Goal: Task Accomplishment & Management: Complete application form

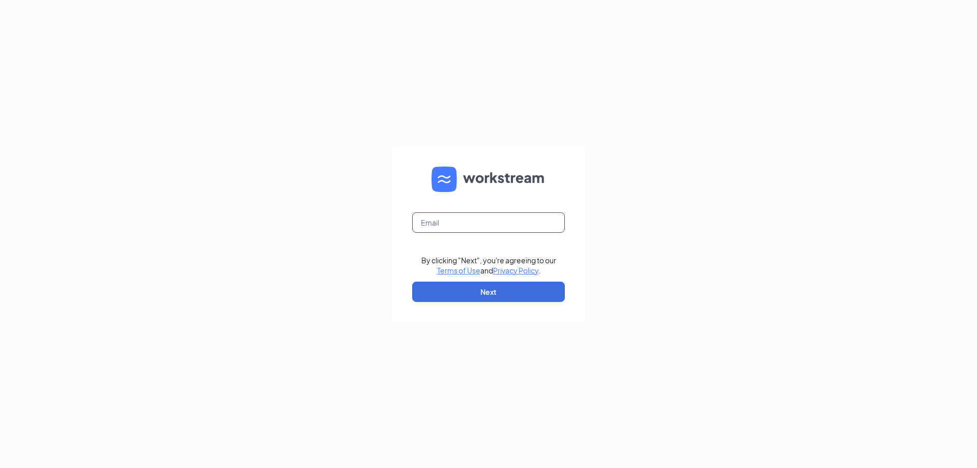
drag, startPoint x: 428, startPoint y: 207, endPoint x: 430, endPoint y: 225, distance: 18.4
click at [427, 216] on form "By clicking "Next", you're agreeing to our Terms of Use and Privacy Policy . Ne…" at bounding box center [488, 234] width 193 height 176
drag, startPoint x: 430, startPoint y: 225, endPoint x: 434, endPoint y: 232, distance: 7.5
click at [430, 225] on input "text" at bounding box center [488, 222] width 153 height 20
type input "[EMAIL_ADDRESS][DOMAIN_NAME]"
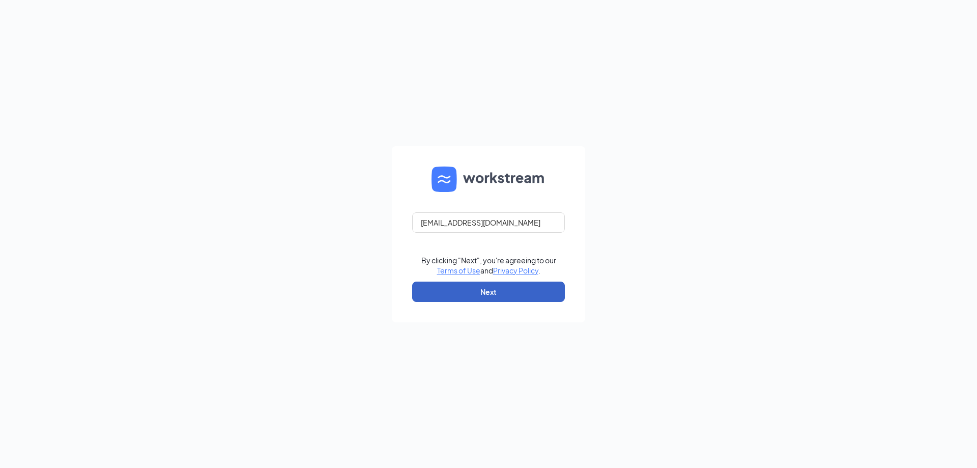
click at [464, 292] on button "Next" at bounding box center [488, 291] width 153 height 20
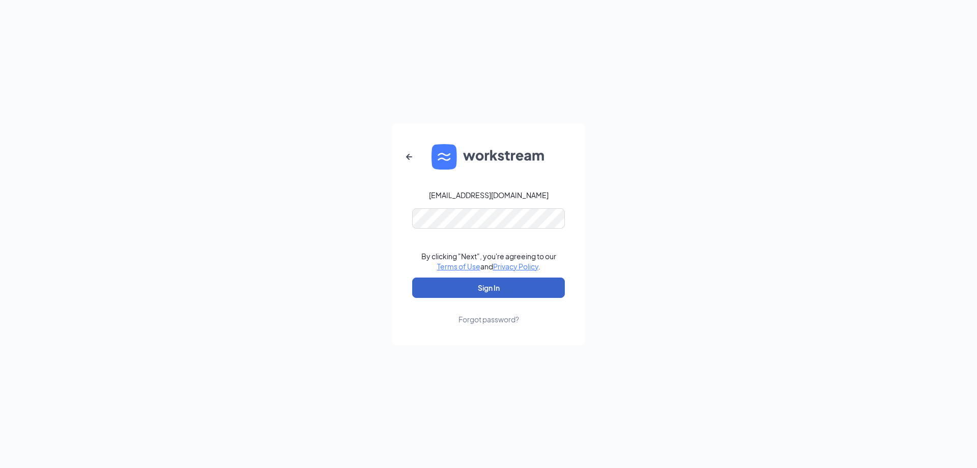
click at [469, 290] on button "Sign In" at bounding box center [488, 287] width 153 height 20
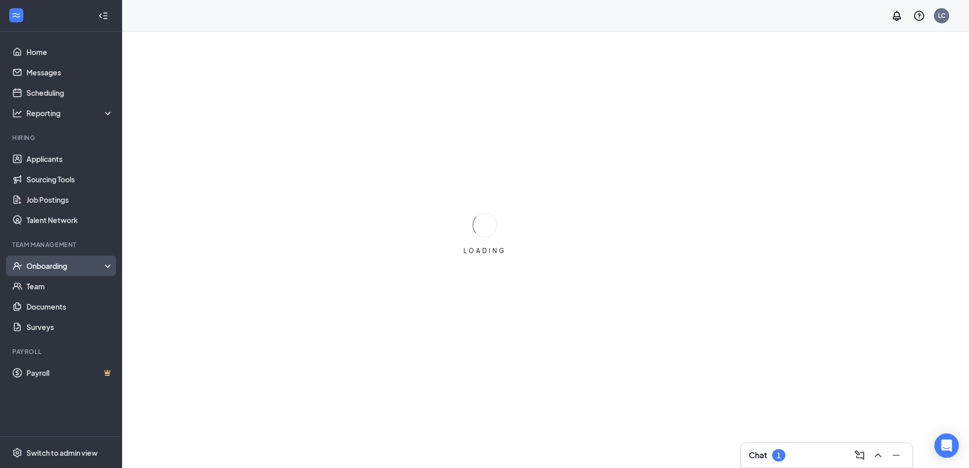
click at [25, 262] on div "Onboarding" at bounding box center [61, 265] width 122 height 20
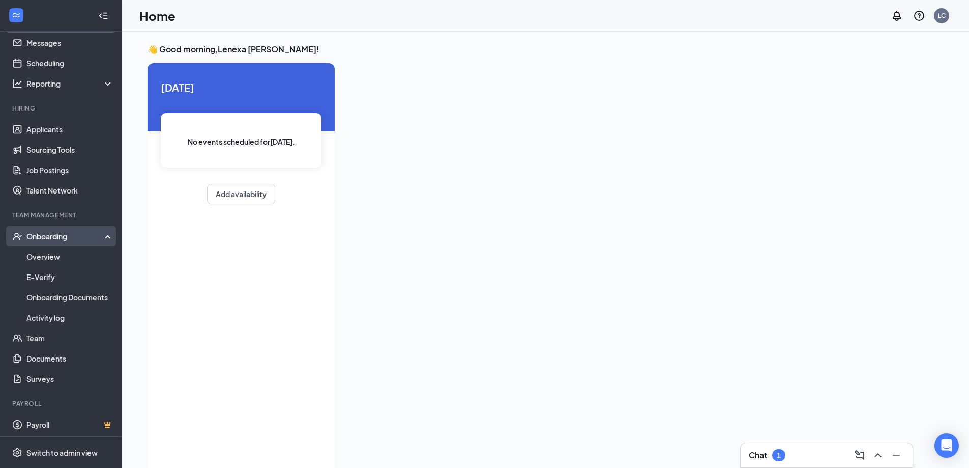
scroll to position [32, 0]
click at [38, 292] on link "Onboarding Documents" at bounding box center [69, 294] width 87 height 20
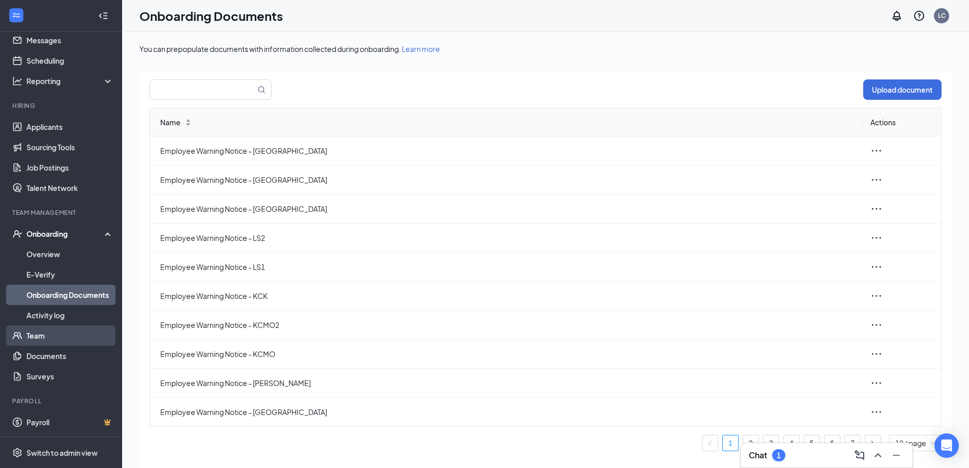
click at [49, 331] on link "Team" at bounding box center [69, 335] width 87 height 20
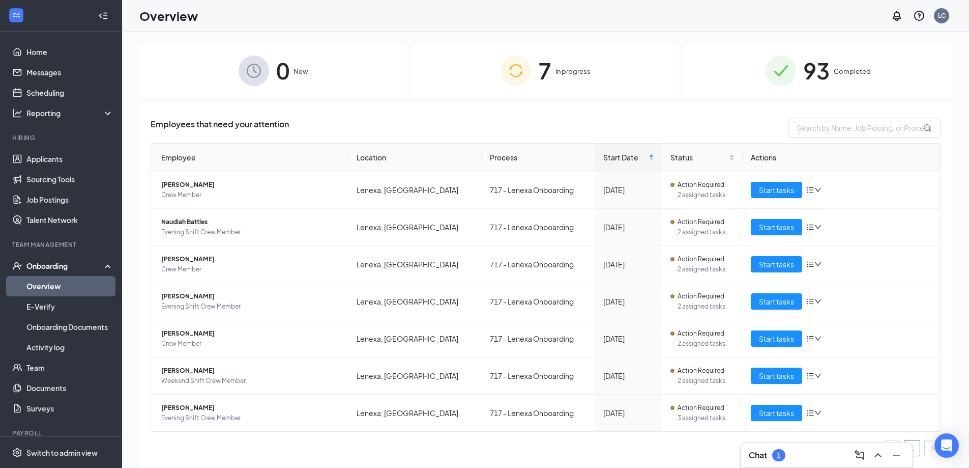
click at [531, 75] on img at bounding box center [516, 70] width 31 height 31
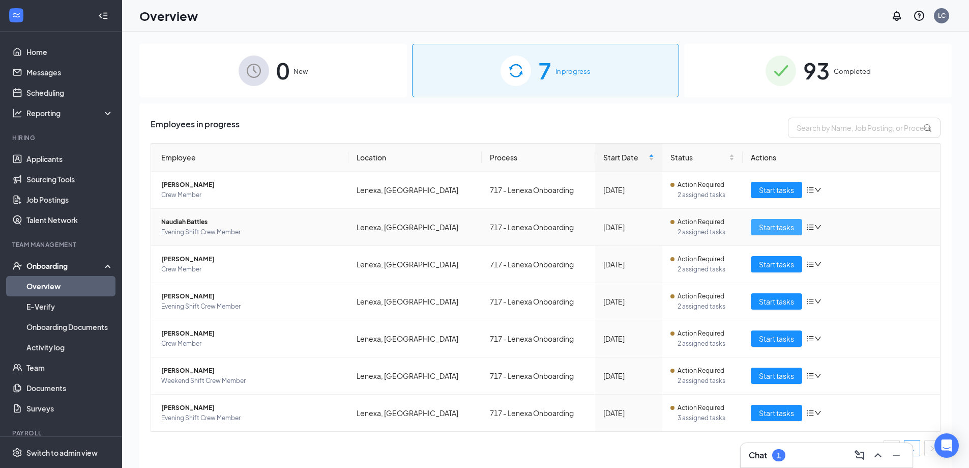
click at [762, 229] on span "Start tasks" at bounding box center [776, 226] width 35 height 11
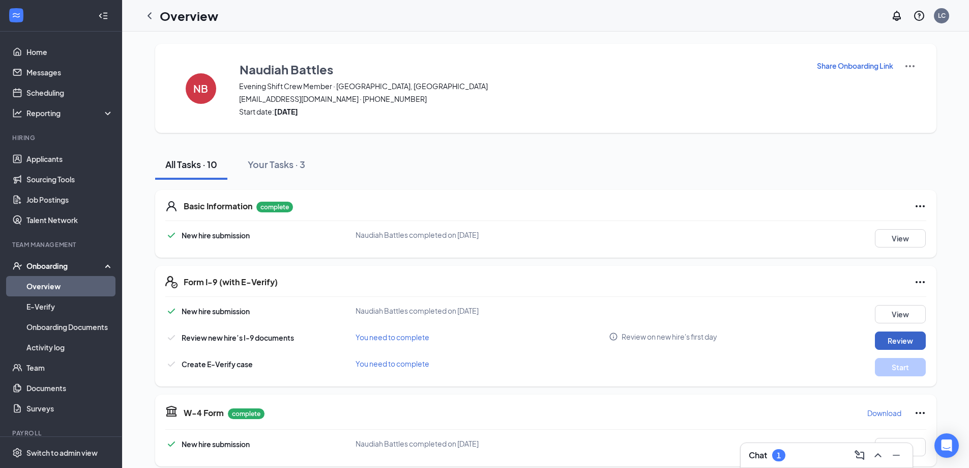
click at [897, 343] on button "Review" at bounding box center [900, 340] width 51 height 18
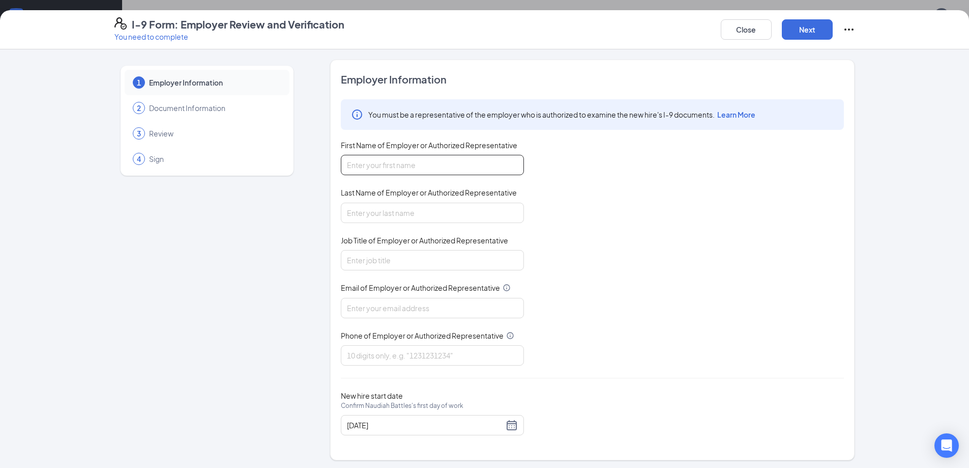
click at [468, 164] on input "First Name of Employer or Authorized Representative" at bounding box center [432, 165] width 183 height 20
type input "Cheyenne"
click at [452, 226] on div "You must be a representative of the employer who is authorized to examine the n…" at bounding box center [592, 232] width 503 height 266
click at [450, 212] on input "Last Name of Employer or Authorized Representative" at bounding box center [432, 213] width 183 height 20
type input "Cesonis"
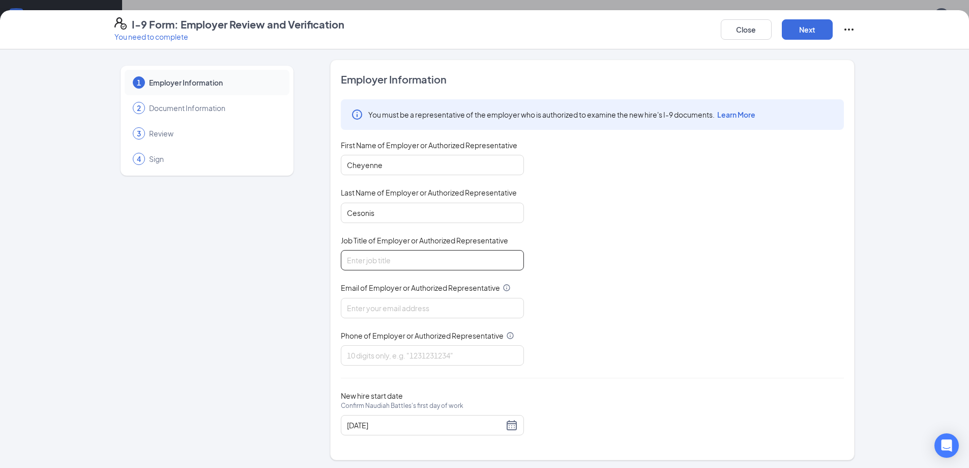
click at [445, 262] on input "Job Title of Employer or Authorized Representative" at bounding box center [432, 260] width 183 height 20
type input "Shift"
click at [445, 311] on input "Email of Employer or Authorized Representative" at bounding box center [432, 308] width 183 height 20
type input "c"
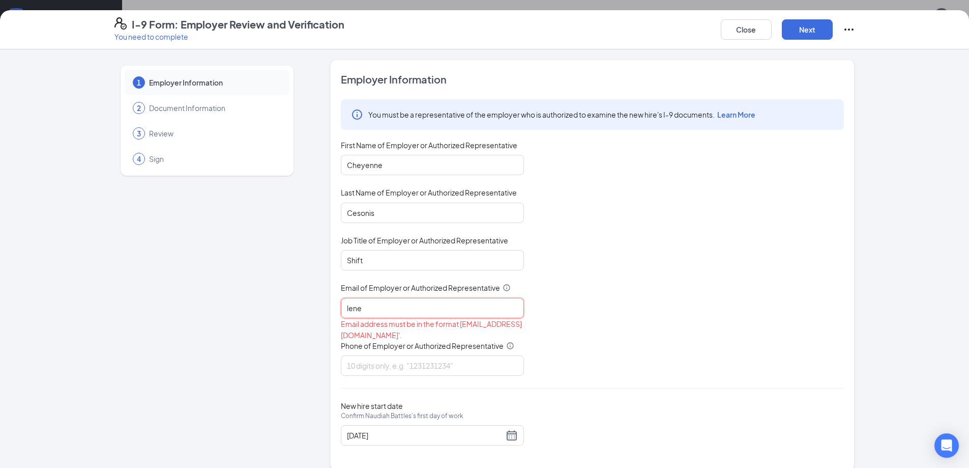
type input "[EMAIL_ADDRESS][DOMAIN_NAME]"
type input "9137660491"
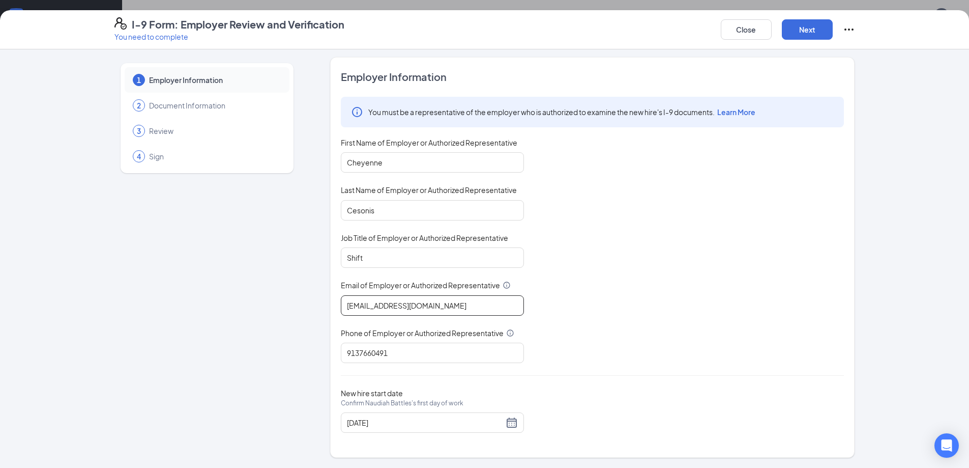
scroll to position [204, 0]
click at [792, 30] on button "Next" at bounding box center [807, 29] width 51 height 20
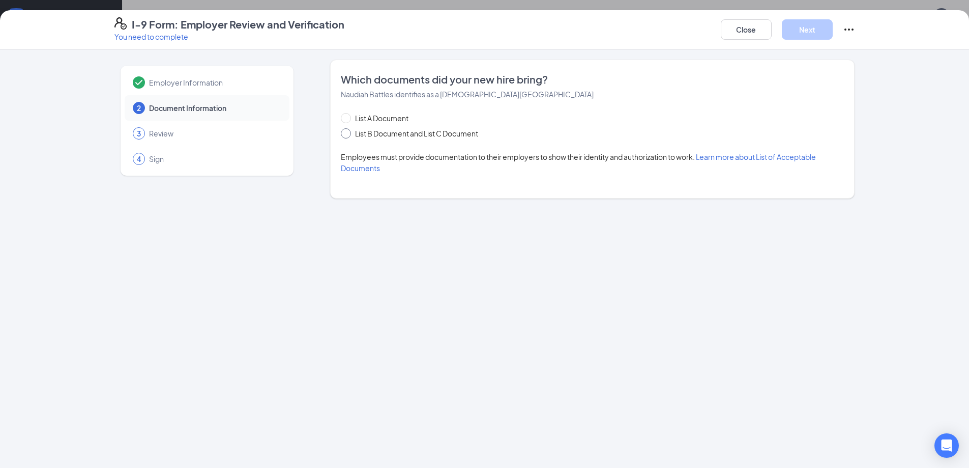
click at [385, 131] on span "List B Document and List C Document" at bounding box center [416, 133] width 131 height 11
click at [348, 131] on input "List B Document and List C Document" at bounding box center [344, 131] width 7 height 7
radio input "true"
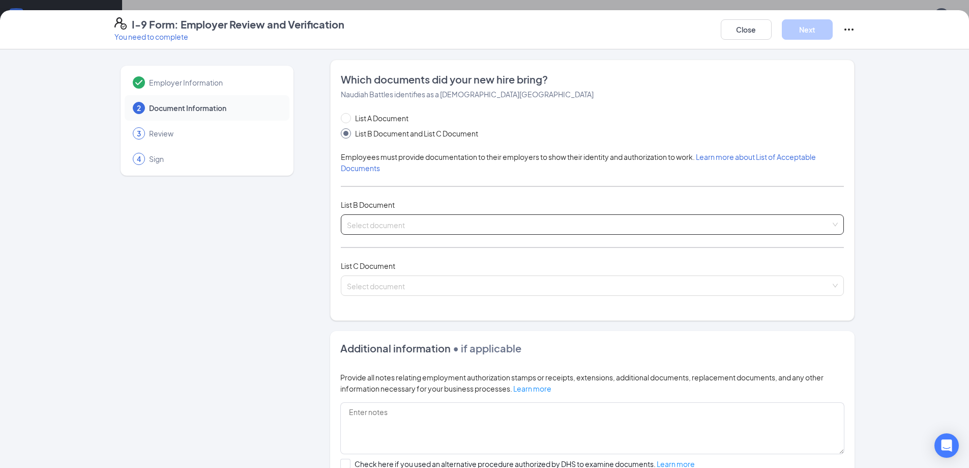
click at [622, 227] on input "search" at bounding box center [589, 222] width 484 height 15
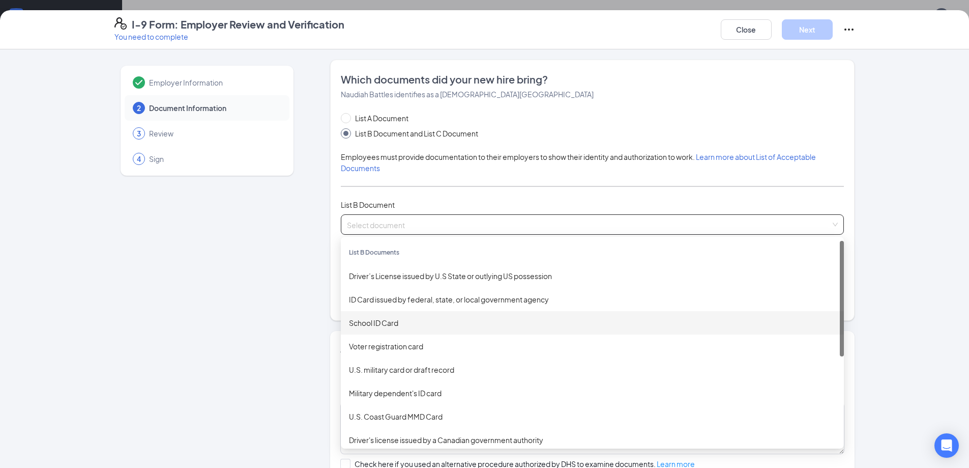
click at [410, 318] on div "School ID Card" at bounding box center [592, 322] width 487 height 11
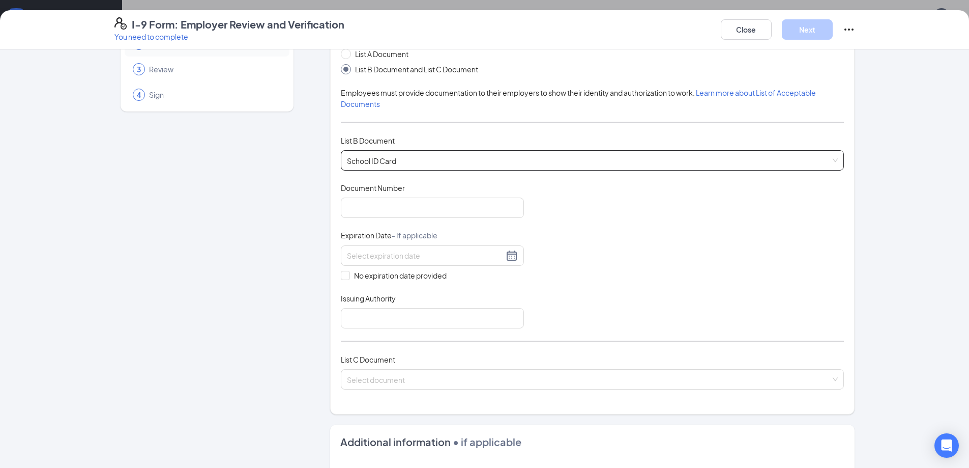
scroll to position [51, 0]
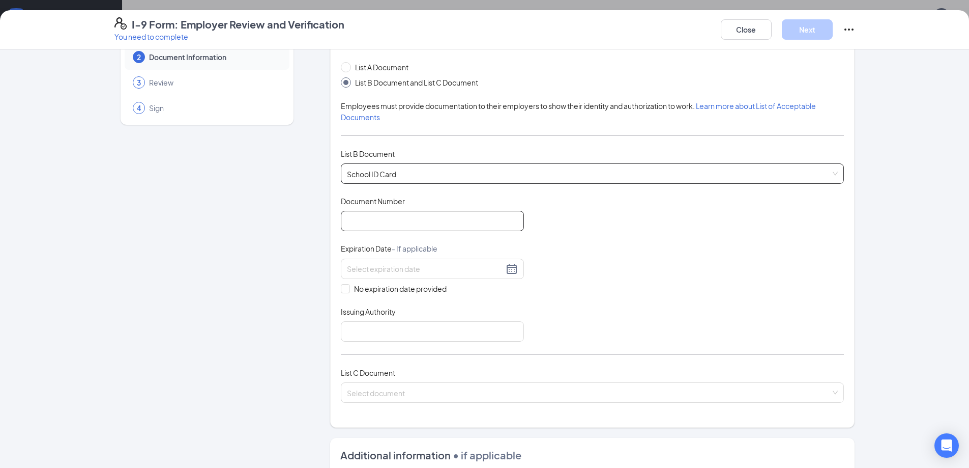
drag, startPoint x: 453, startPoint y: 227, endPoint x: 454, endPoint y: 222, distance: 5.3
click at [453, 226] on input "Document Number" at bounding box center [432, 221] width 183 height 20
click at [573, 232] on div "Document Title School ID Card Document Number Expiration Date - If applicable N…" at bounding box center [592, 269] width 503 height 146
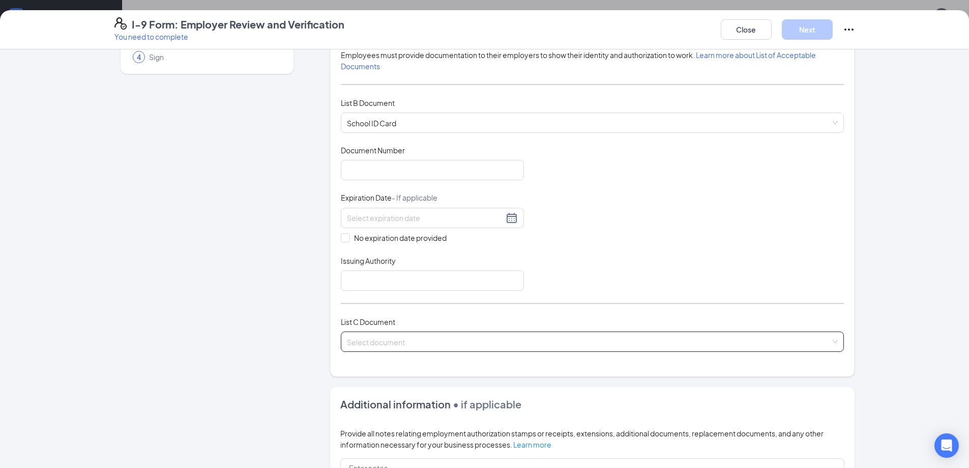
click at [549, 336] on input "search" at bounding box center [589, 339] width 484 height 15
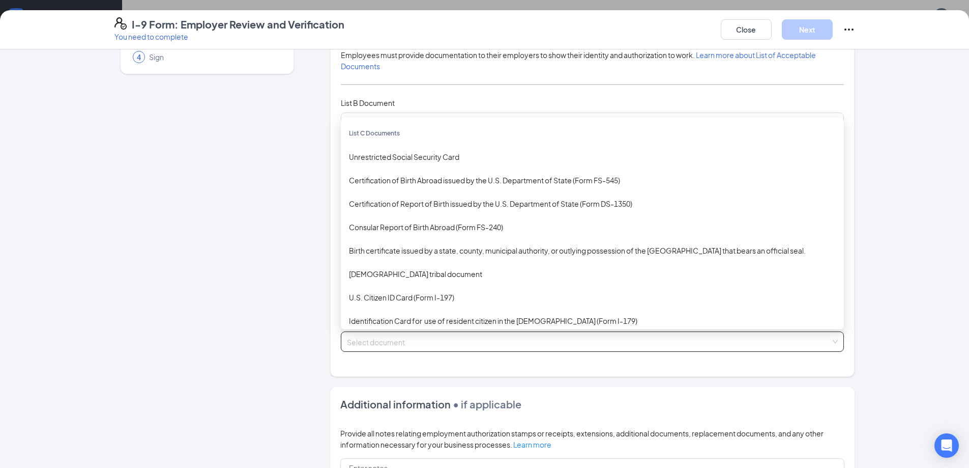
click at [549, 336] on input "search" at bounding box center [589, 339] width 484 height 15
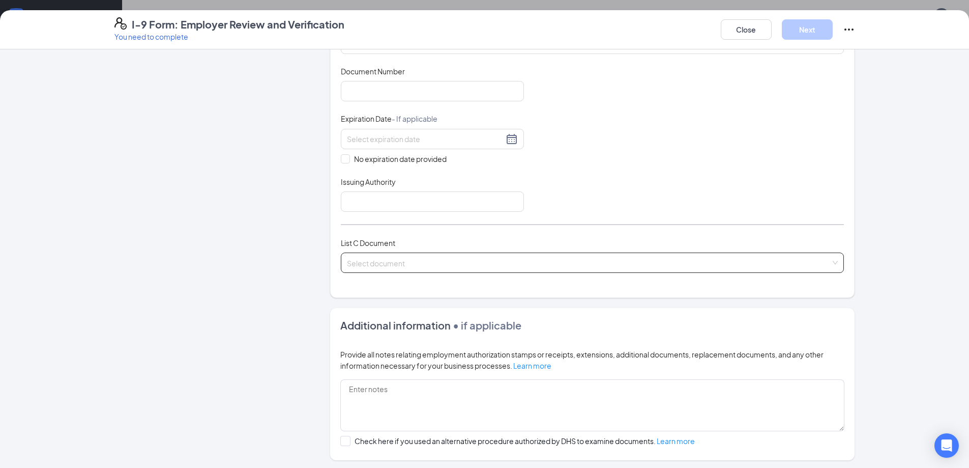
scroll to position [254, 0]
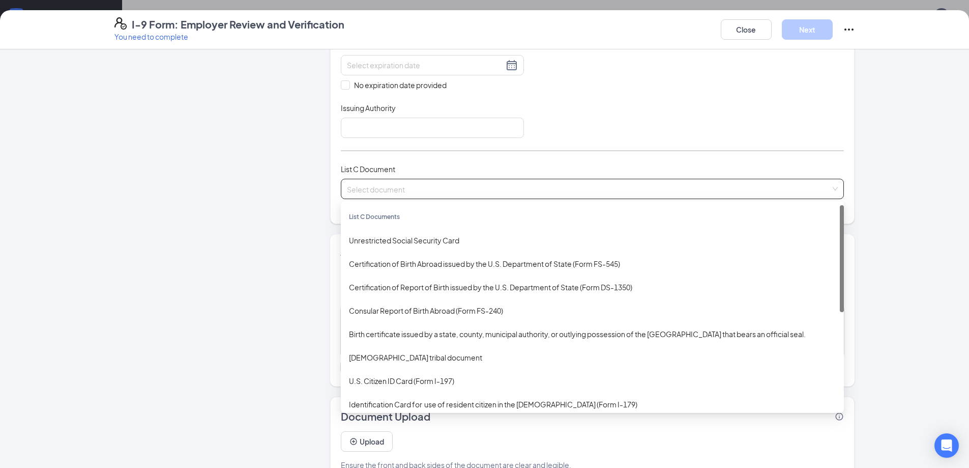
click at [397, 198] on span at bounding box center [589, 188] width 484 height 19
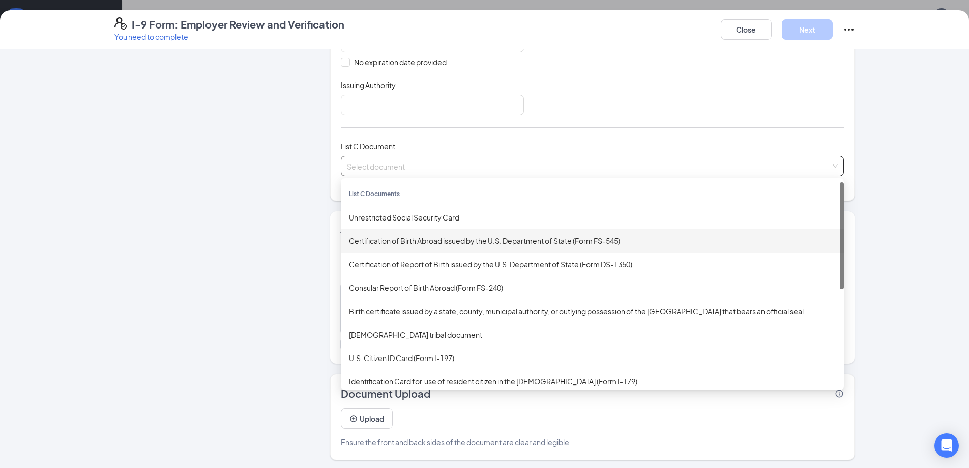
scroll to position [280, 0]
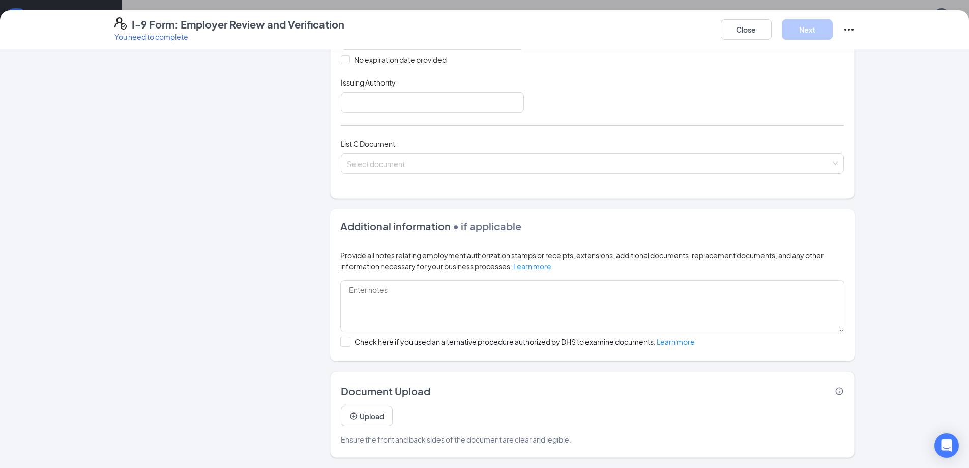
click at [430, 127] on div "List A Document List B Document and List C Document Employees must provide docu…" at bounding box center [592, 9] width 503 height 353
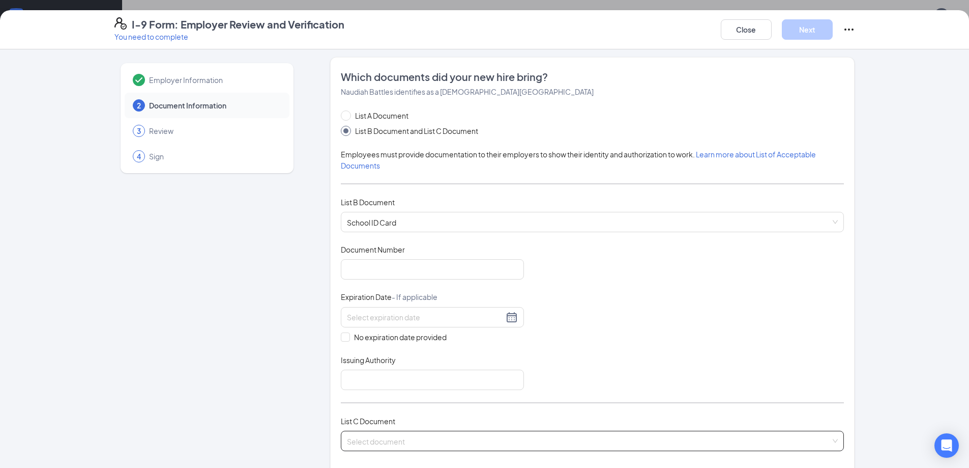
scroll to position [0, 0]
click at [735, 27] on button "Close" at bounding box center [746, 29] width 51 height 20
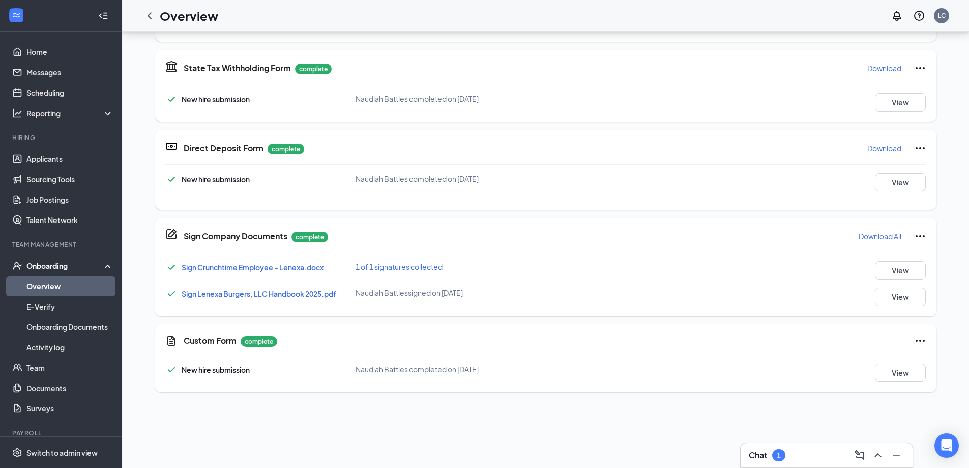
scroll to position [356, 0]
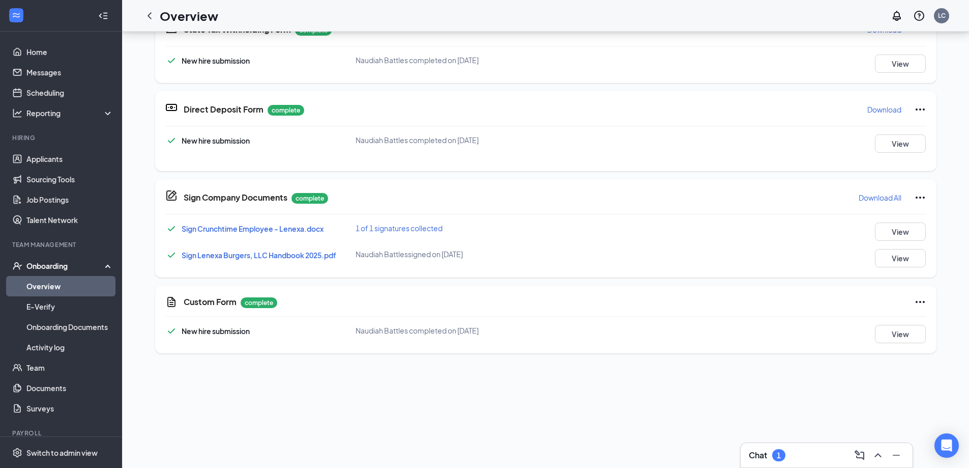
click at [43, 280] on link "Overview" at bounding box center [69, 286] width 87 height 20
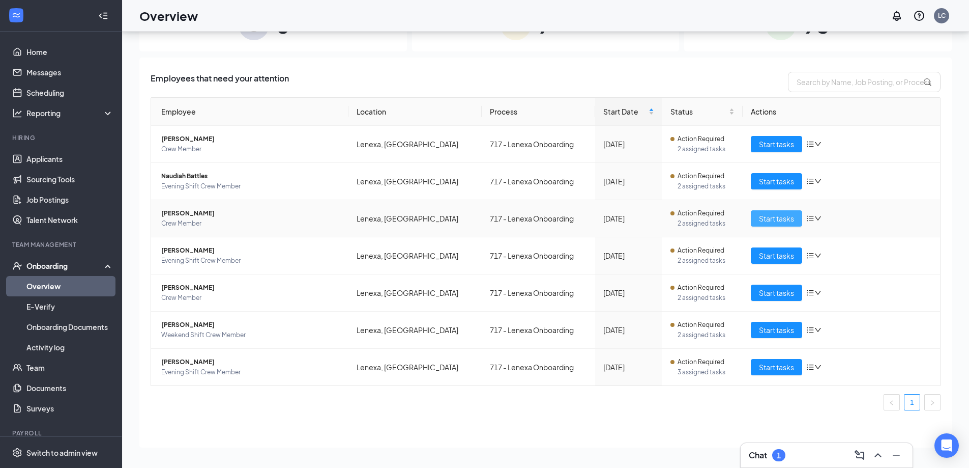
click at [779, 219] on span "Start tasks" at bounding box center [776, 218] width 35 height 11
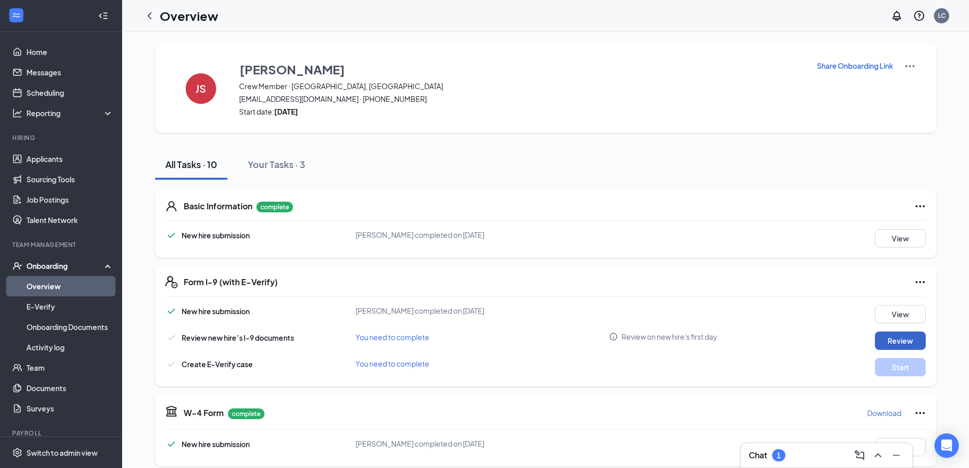
click at [881, 345] on button "Review" at bounding box center [900, 340] width 51 height 18
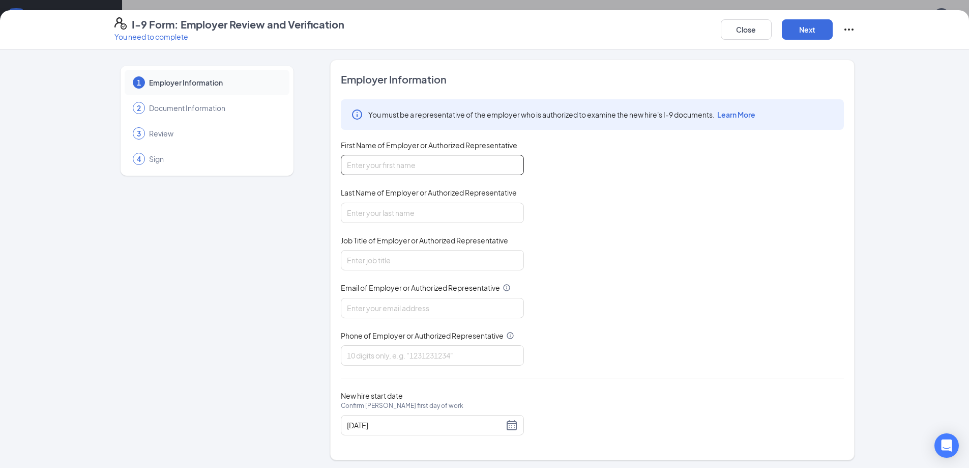
click at [452, 155] on div "First Name of Employer or Authorized Representative" at bounding box center [432, 157] width 183 height 35
click at [451, 158] on input "First Name of Employer or Authorized Representative" at bounding box center [432, 165] width 183 height 20
type input "Cheyenne"
click at [369, 210] on input "Last Name of Employer or Authorized Representative" at bounding box center [432, 213] width 183 height 20
type input "Cesonis"
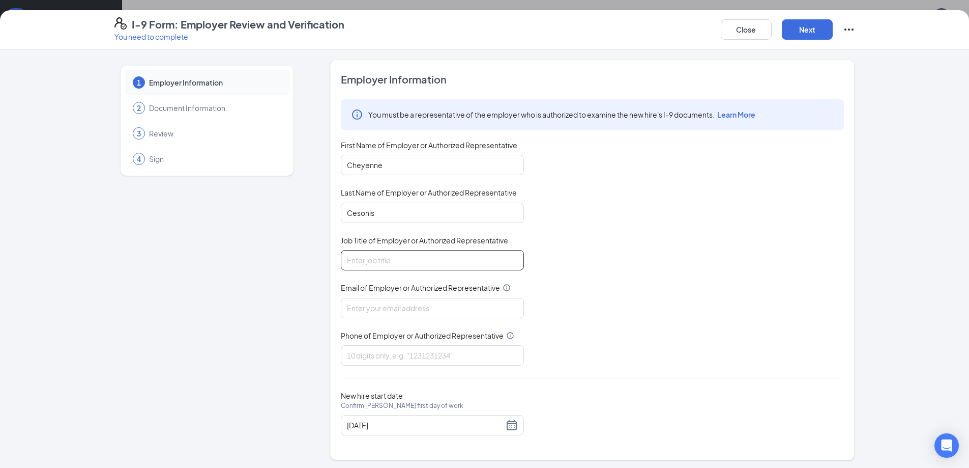
click at [362, 260] on input "Job Title of Employer or Authorized Representative" at bounding box center [432, 260] width 183 height 20
type input "Shift"
click at [357, 300] on input "Email of Employer or Authorized Representative" at bounding box center [432, 308] width 183 height 20
type input "[EMAIL_ADDRESS][DOMAIN_NAME]"
type input "9137660491"
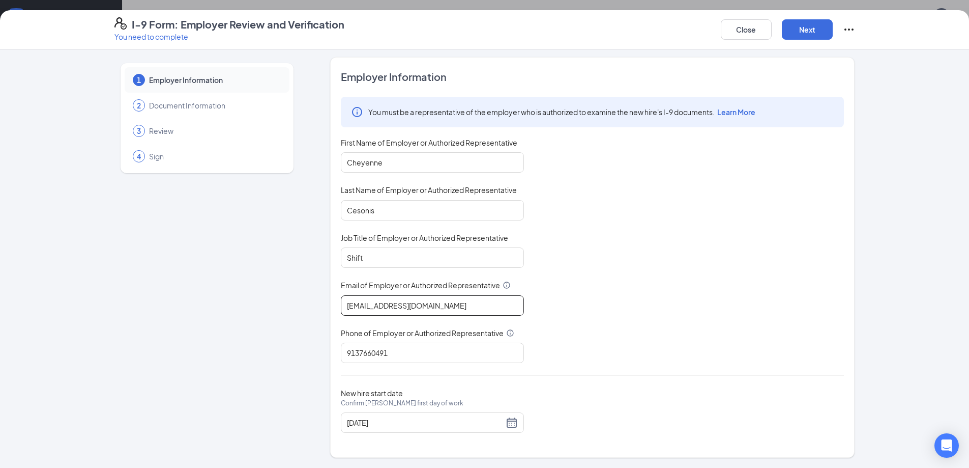
scroll to position [204, 0]
click at [797, 36] on button "Next" at bounding box center [807, 29] width 51 height 20
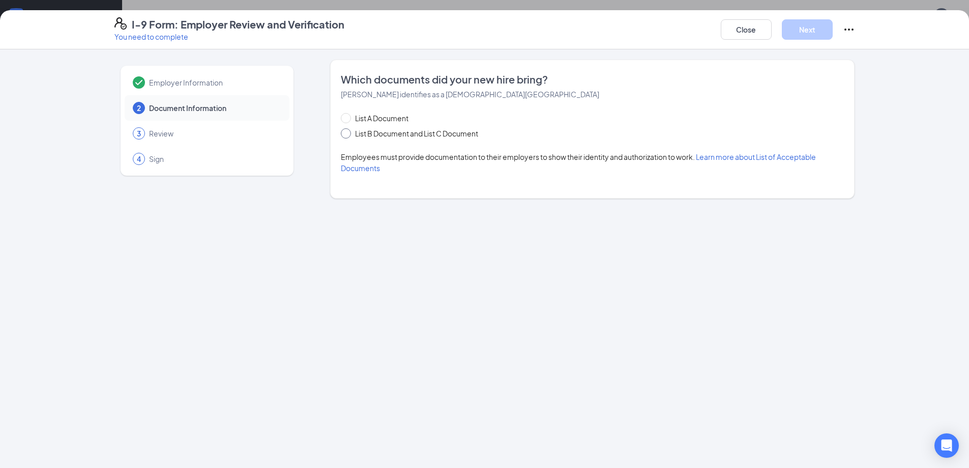
click at [344, 129] on input "List B Document and List C Document" at bounding box center [344, 131] width 7 height 7
radio input "true"
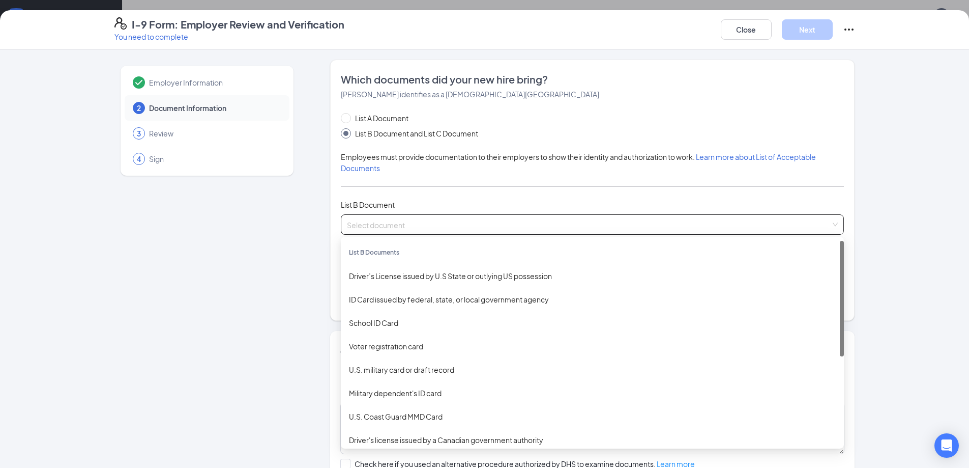
click at [389, 231] on span at bounding box center [589, 224] width 484 height 19
click at [392, 114] on span "List A Document" at bounding box center [382, 117] width 62 height 11
click at [348, 114] on input "List A Document" at bounding box center [344, 116] width 7 height 7
radio input "true"
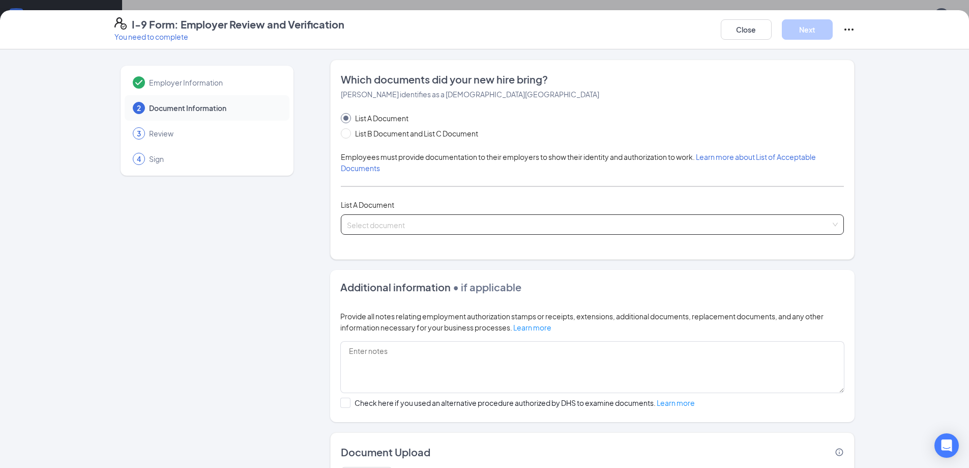
drag, startPoint x: 370, startPoint y: 212, endPoint x: 372, endPoint y: 224, distance: 12.4
click at [370, 217] on div "List A Document List B Document and List C Document Employees must provide docu…" at bounding box center [592, 173] width 503 height 122
click at [372, 224] on input "search" at bounding box center [589, 222] width 484 height 15
click at [372, 225] on input "search" at bounding box center [589, 222] width 484 height 15
click at [356, 131] on span "List B Document and List C Document" at bounding box center [416, 133] width 131 height 11
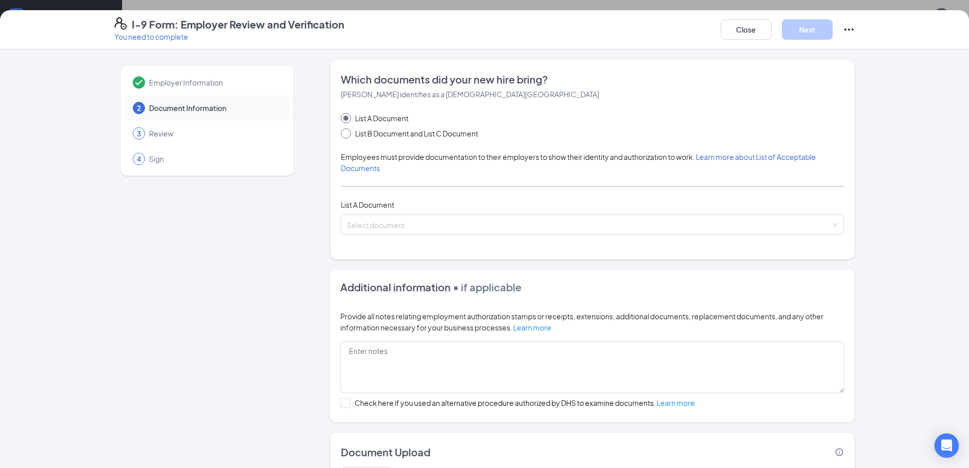
click at [348, 131] on input "List B Document and List C Document" at bounding box center [344, 131] width 7 height 7
radio input "true"
radio input "false"
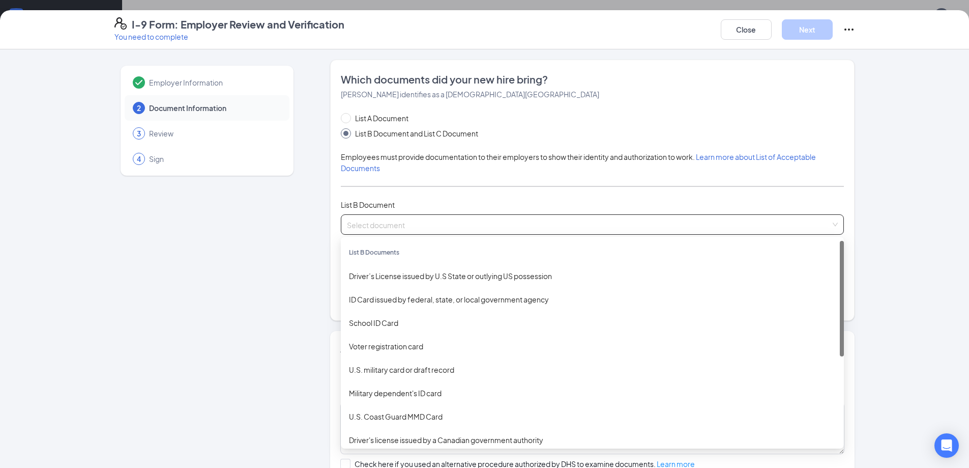
click at [359, 222] on input "search" at bounding box center [589, 222] width 484 height 15
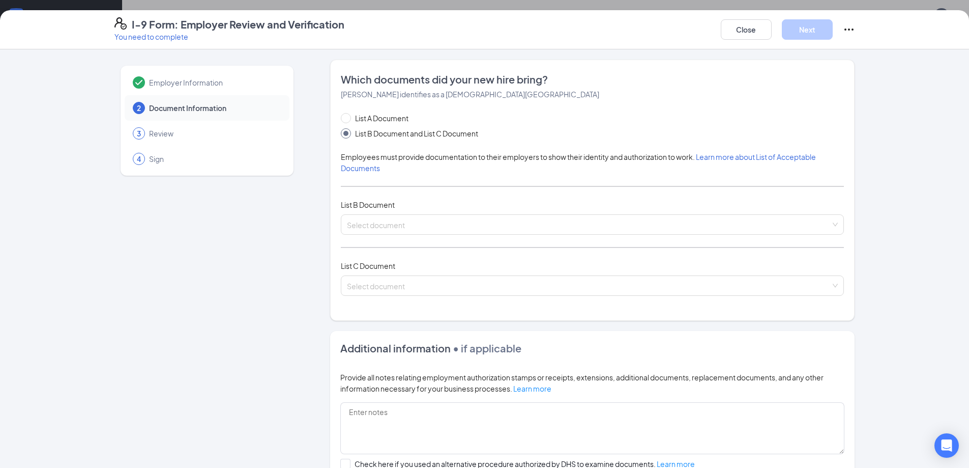
click at [430, 199] on div "List B Document" at bounding box center [592, 204] width 503 height 11
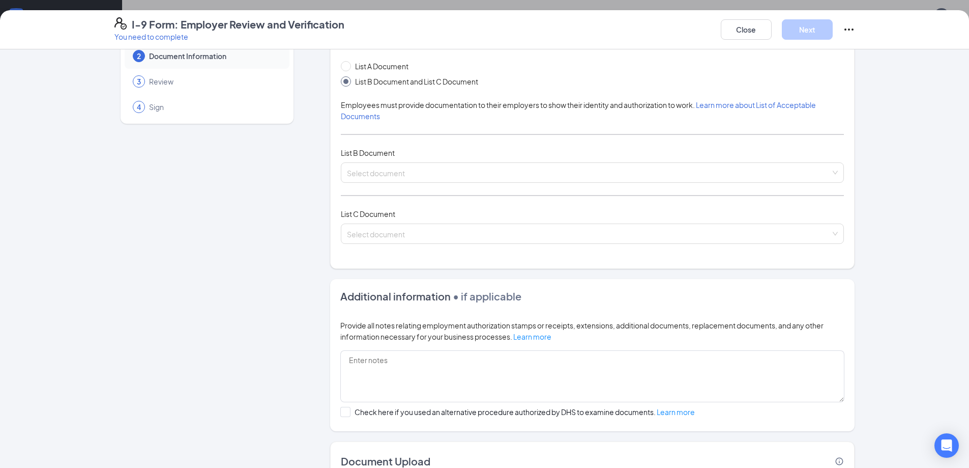
scroll to position [20, 0]
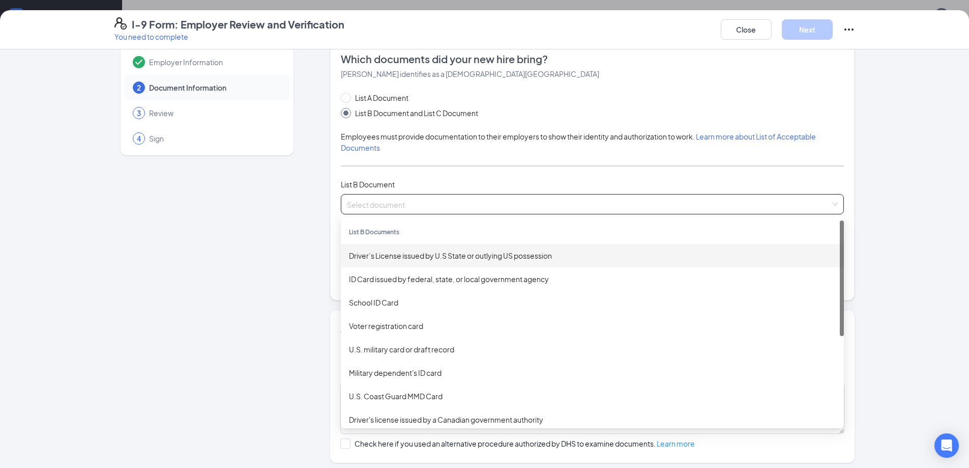
click at [456, 200] on input "search" at bounding box center [589, 201] width 484 height 15
click at [464, 217] on div "List A Document List B Document and List C Document Employees must provide docu…" at bounding box center [592, 189] width 503 height 195
click at [434, 202] on input "search" at bounding box center [589, 201] width 484 height 15
click at [396, 255] on div "Driver’s License issued by U.S State or outlying US possession" at bounding box center [592, 255] width 487 height 11
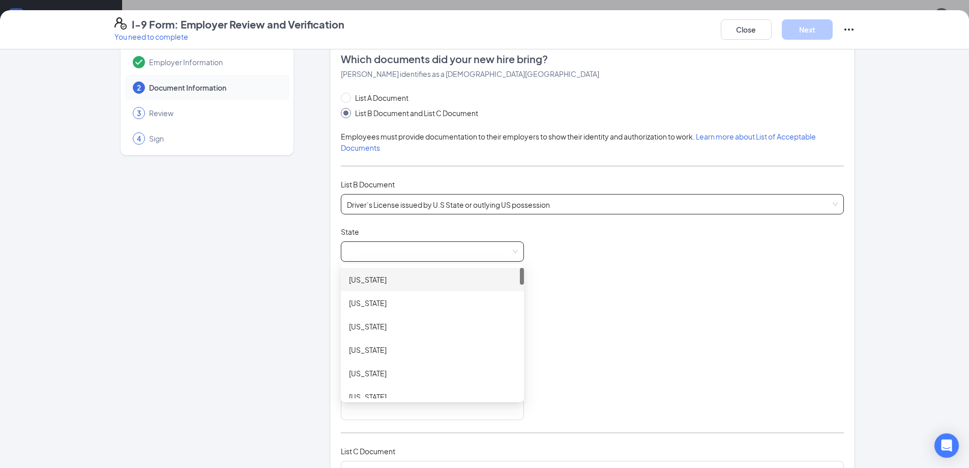
click at [374, 255] on span at bounding box center [432, 251] width 171 height 19
click at [371, 298] on div "[US_STATE]" at bounding box center [432, 293] width 167 height 11
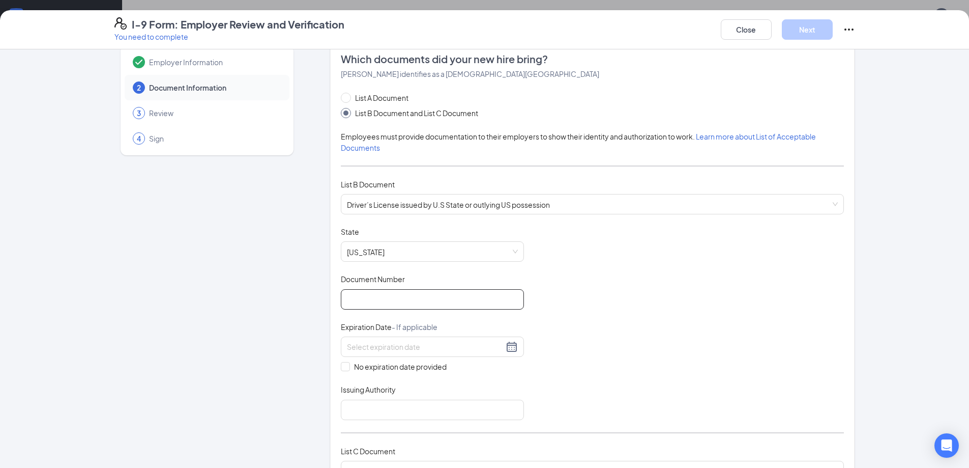
click at [474, 296] on input "Document Number" at bounding box center [432, 299] width 183 height 20
type input "k04-46-4026"
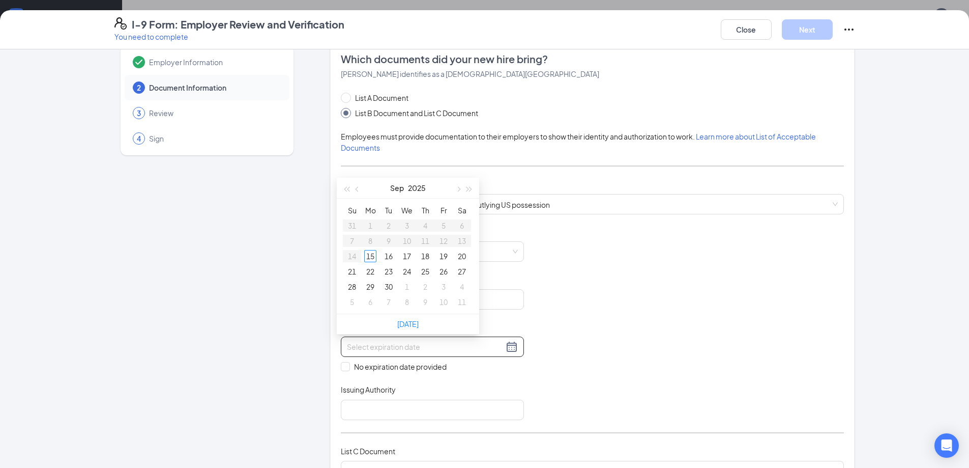
click at [447, 343] on input at bounding box center [425, 346] width 157 height 11
click at [361, 348] on input "09092029" at bounding box center [425, 346] width 157 height 11
click at [351, 347] on input "0909/2029" at bounding box center [425, 346] width 157 height 11
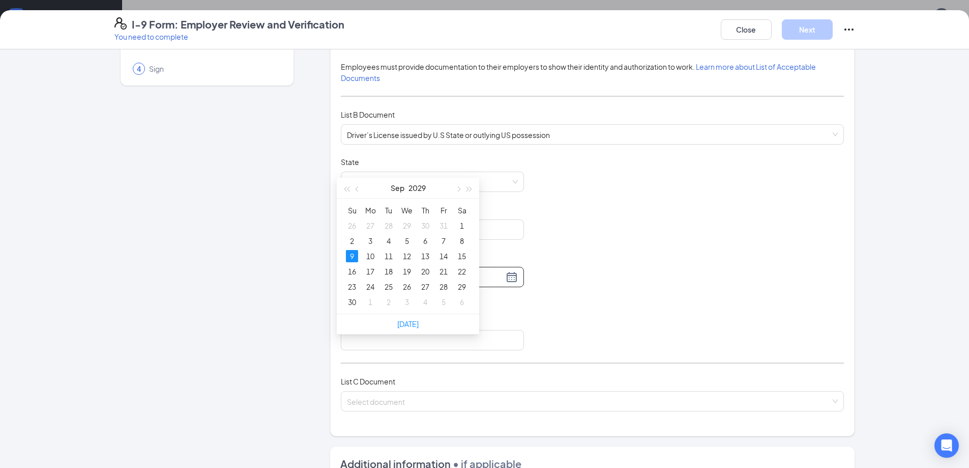
scroll to position [122, 0]
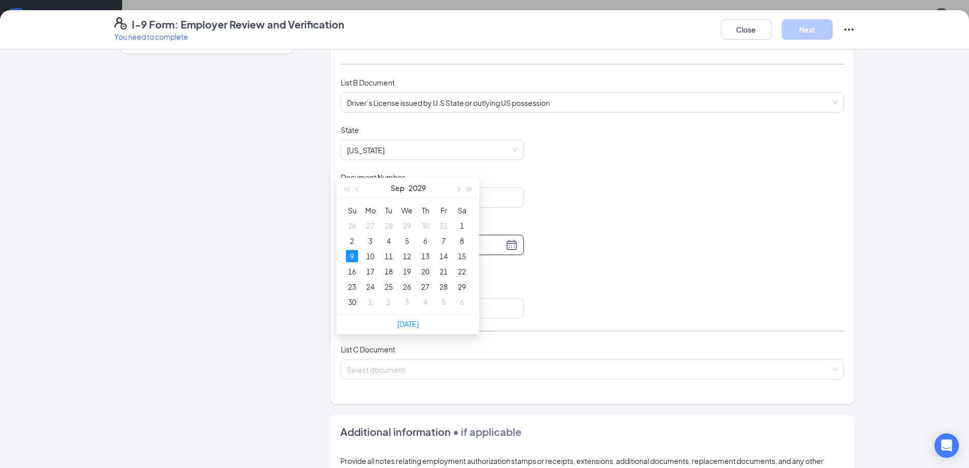
type input "[DATE]"
click at [612, 302] on div "Document Title Driver’s License issued by U.S State or outlying US possession S…" at bounding box center [592, 221] width 503 height 193
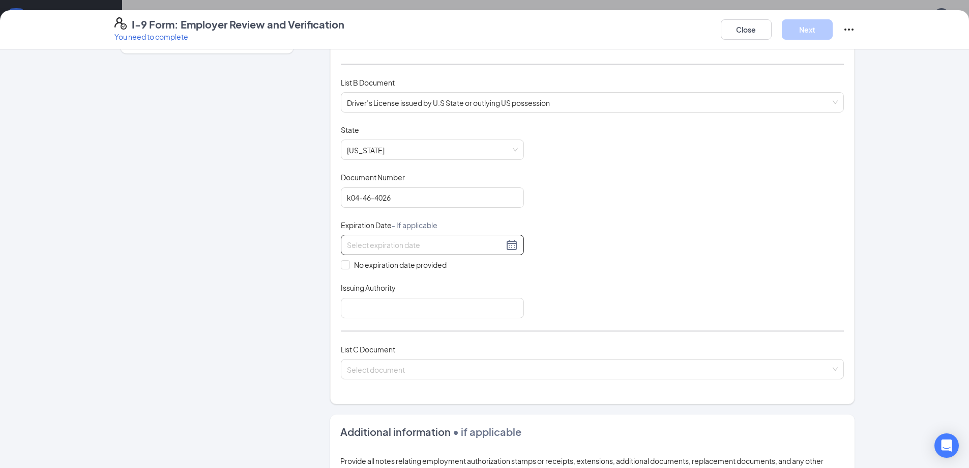
click at [483, 244] on input at bounding box center [425, 244] width 157 height 11
type input "[DATE]"
click at [354, 333] on div "9" at bounding box center [352, 335] width 12 height 12
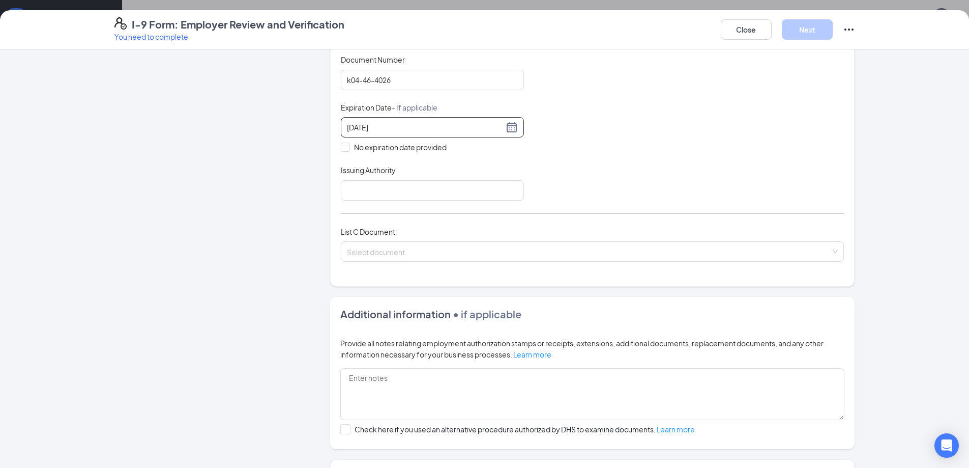
scroll to position [275, 0]
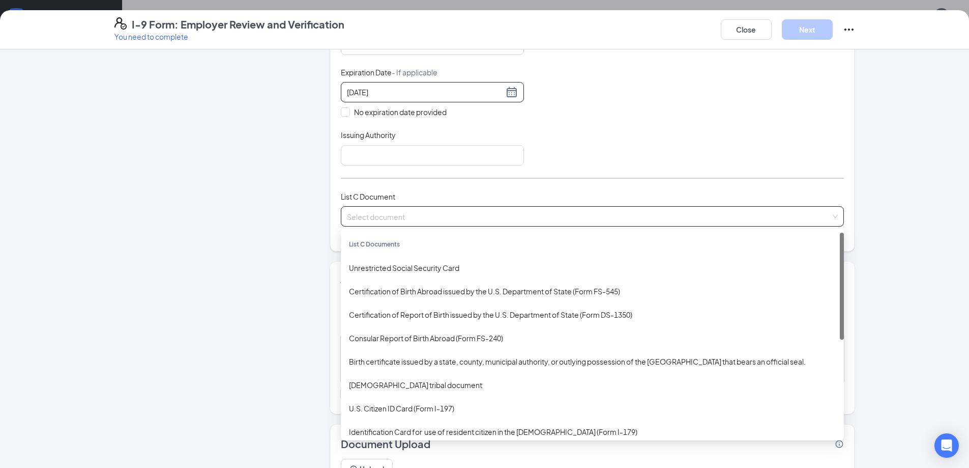
click at [453, 222] on span at bounding box center [589, 216] width 484 height 19
click at [459, 273] on div "Unrestricted Social Security Card" at bounding box center [592, 267] width 487 height 11
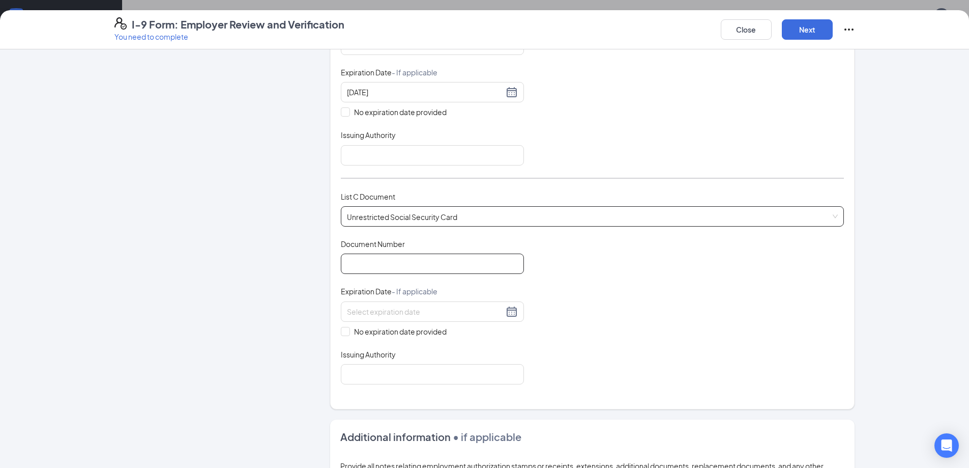
click at [429, 263] on input "Document Number" at bounding box center [432, 263] width 183 height 20
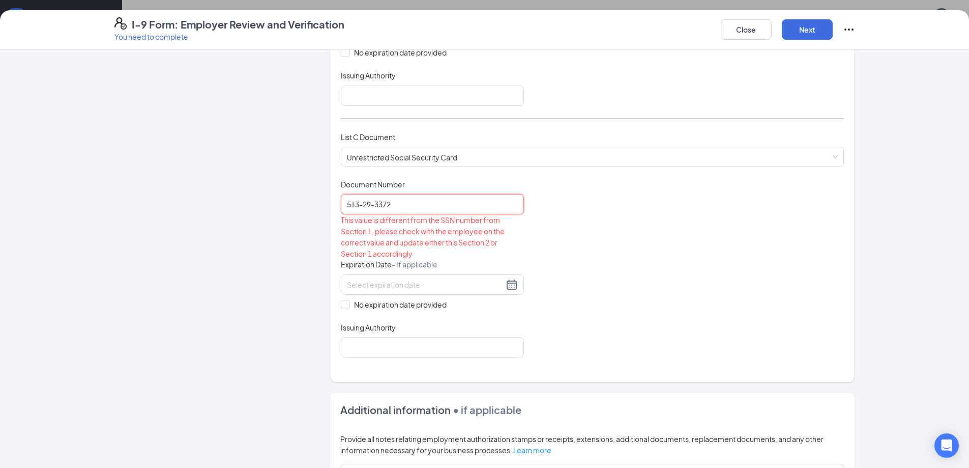
scroll to position [356, 0]
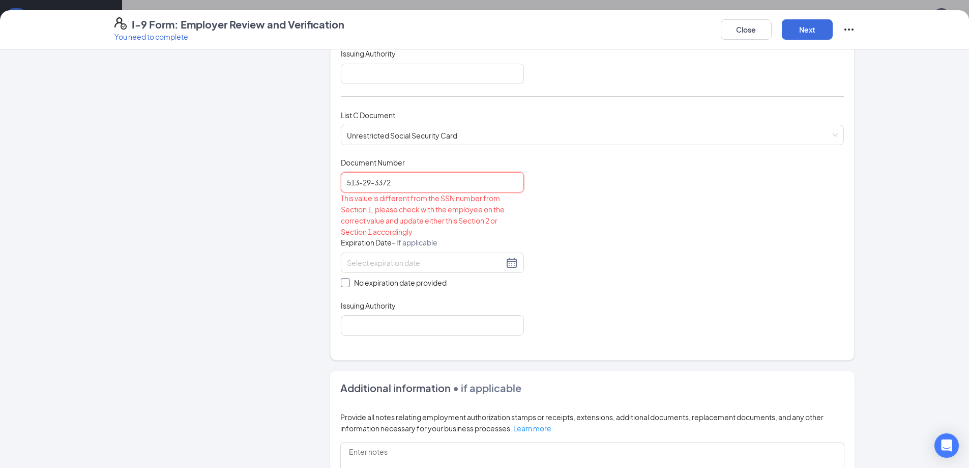
type input "513-29-3372"
drag, startPoint x: 413, startPoint y: 280, endPoint x: 419, endPoint y: 281, distance: 5.8
click at [414, 280] on span "No expiration date provided" at bounding box center [400, 282] width 101 height 11
click at [348, 280] on input "No expiration date provided" at bounding box center [344, 281] width 7 height 7
checkbox input "true"
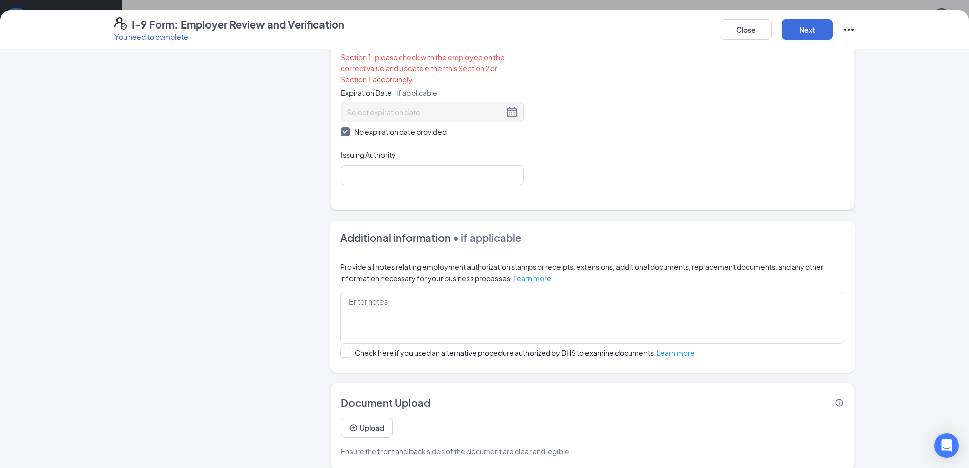
scroll to position [520, 0]
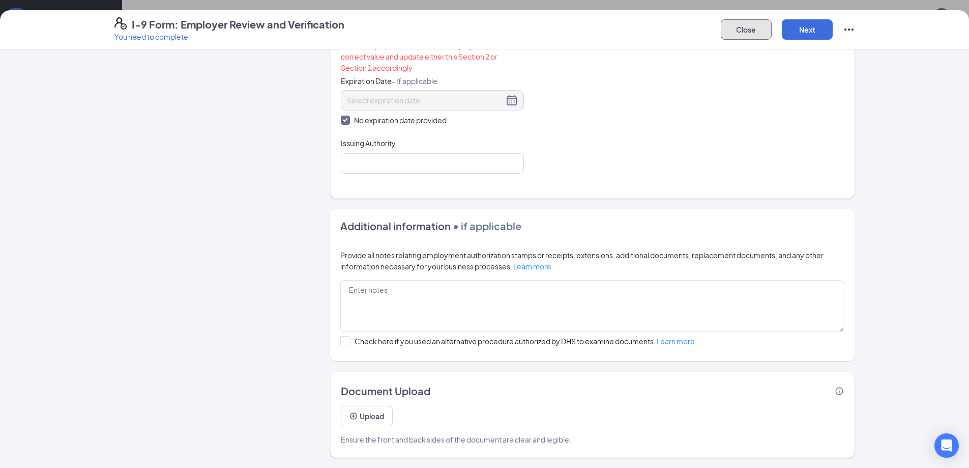
click at [749, 28] on button "Close" at bounding box center [746, 29] width 51 height 20
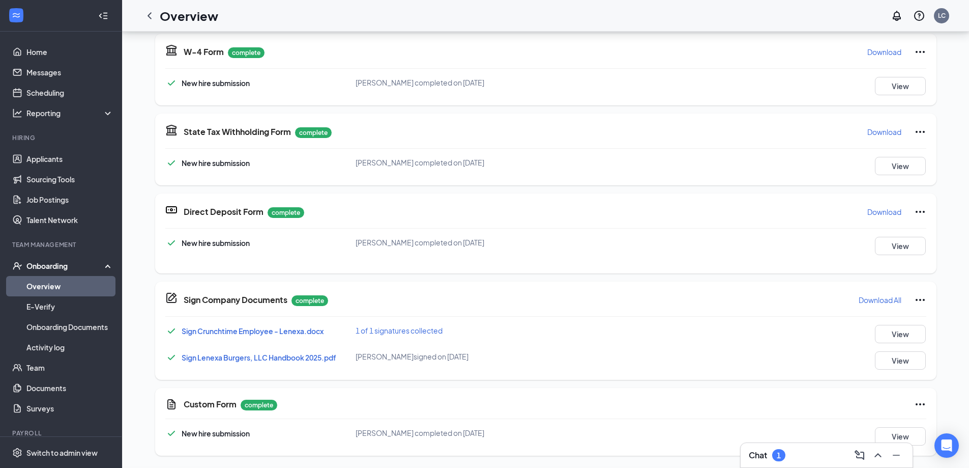
scroll to position [107, 0]
